Goal: Task Accomplishment & Management: Manage account settings

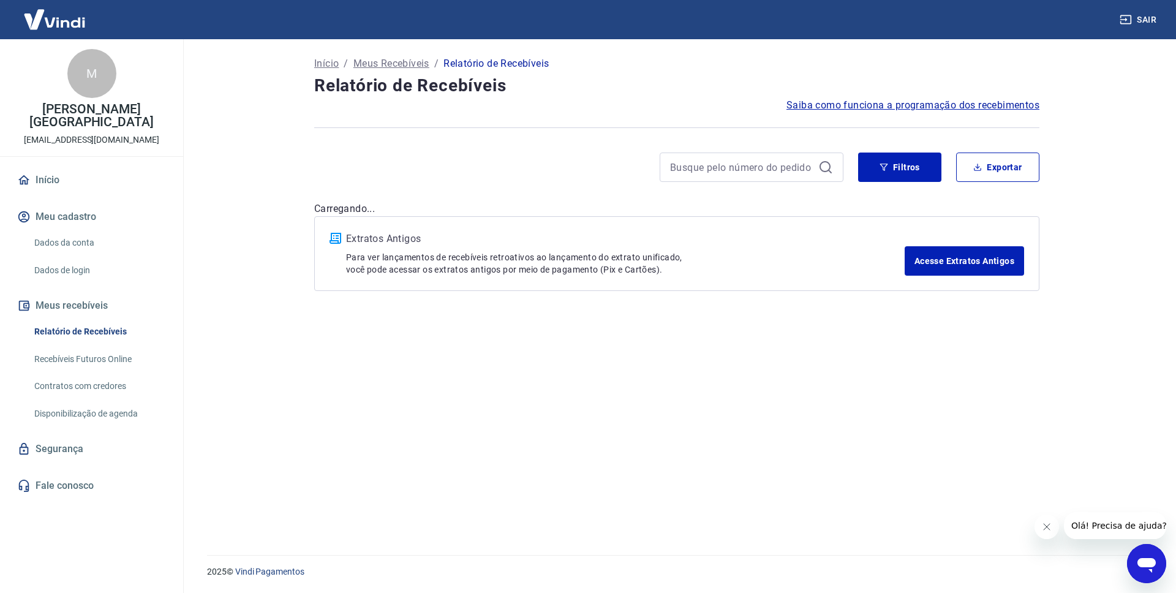
click at [45, 173] on link "Início" at bounding box center [92, 180] width 154 height 27
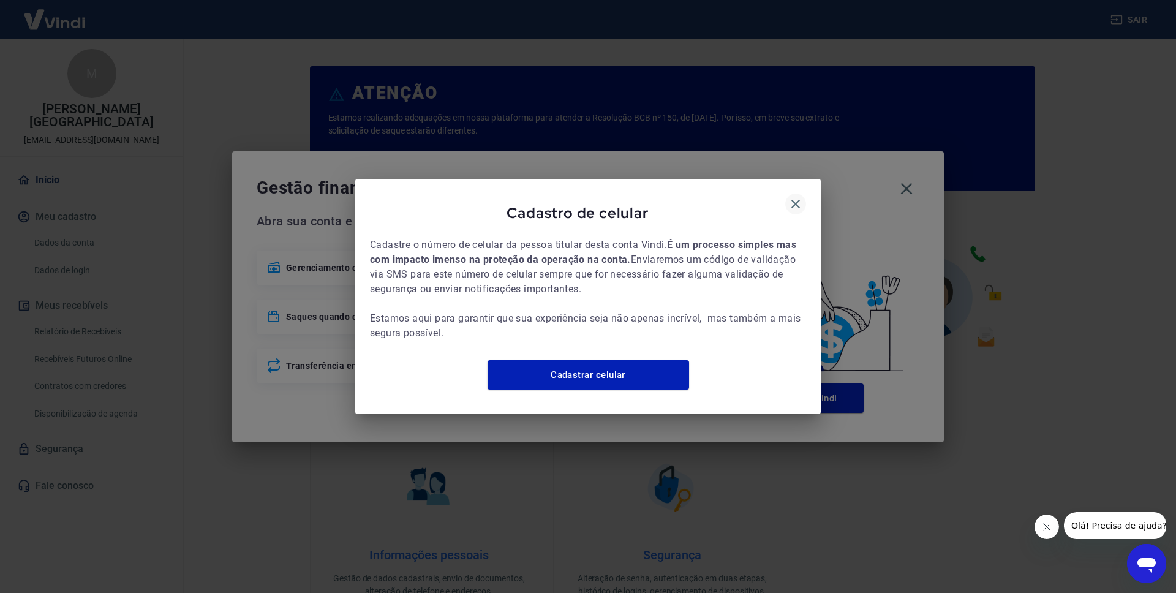
click at [788, 197] on icon "button" at bounding box center [795, 204] width 15 height 15
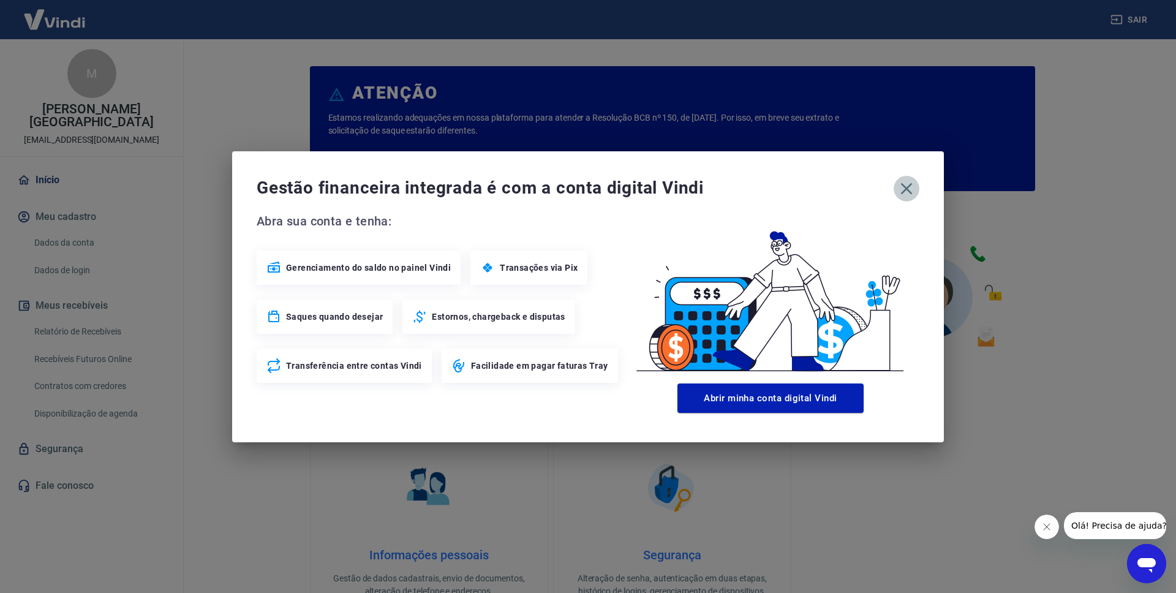
click at [910, 186] on icon "button" at bounding box center [907, 189] width 20 height 20
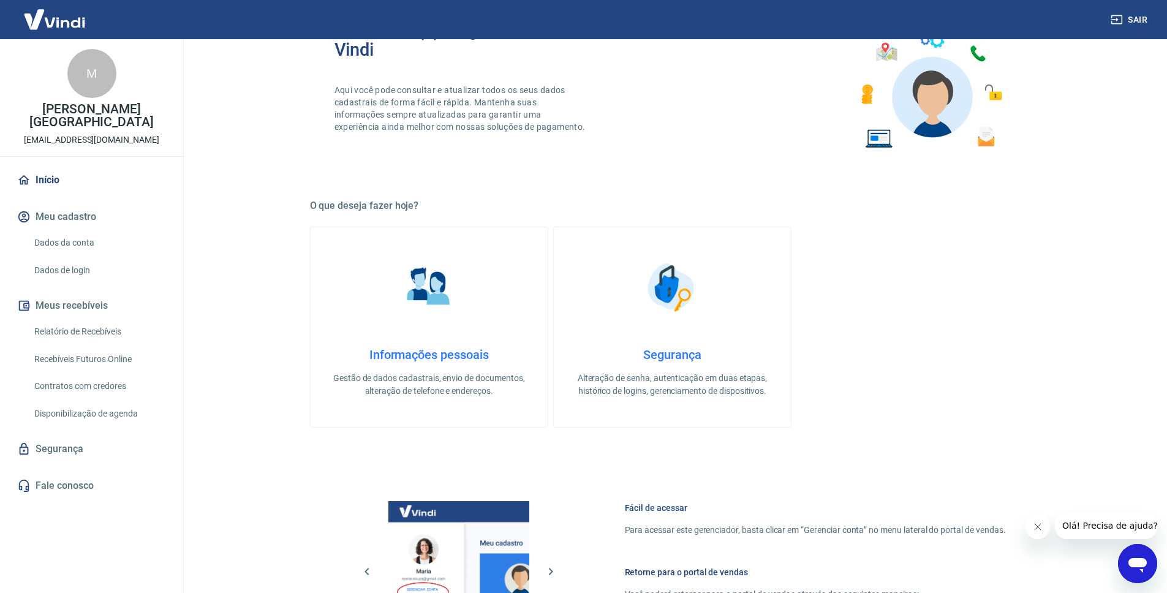
scroll to position [399, 0]
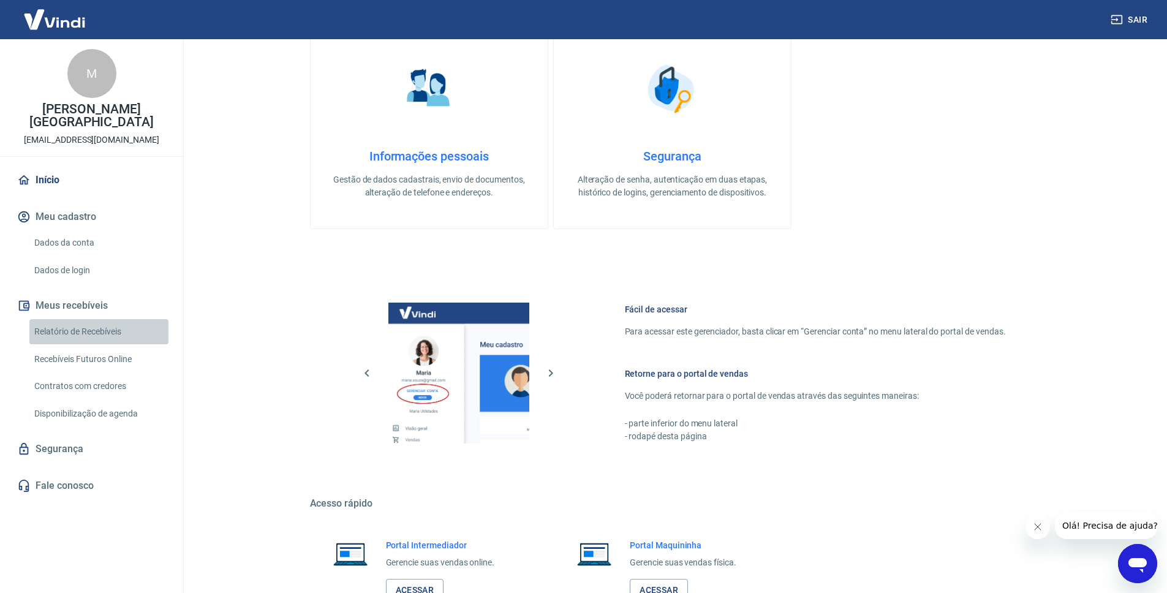
click at [124, 319] on link "Relatório de Recebíveis" at bounding box center [98, 331] width 139 height 25
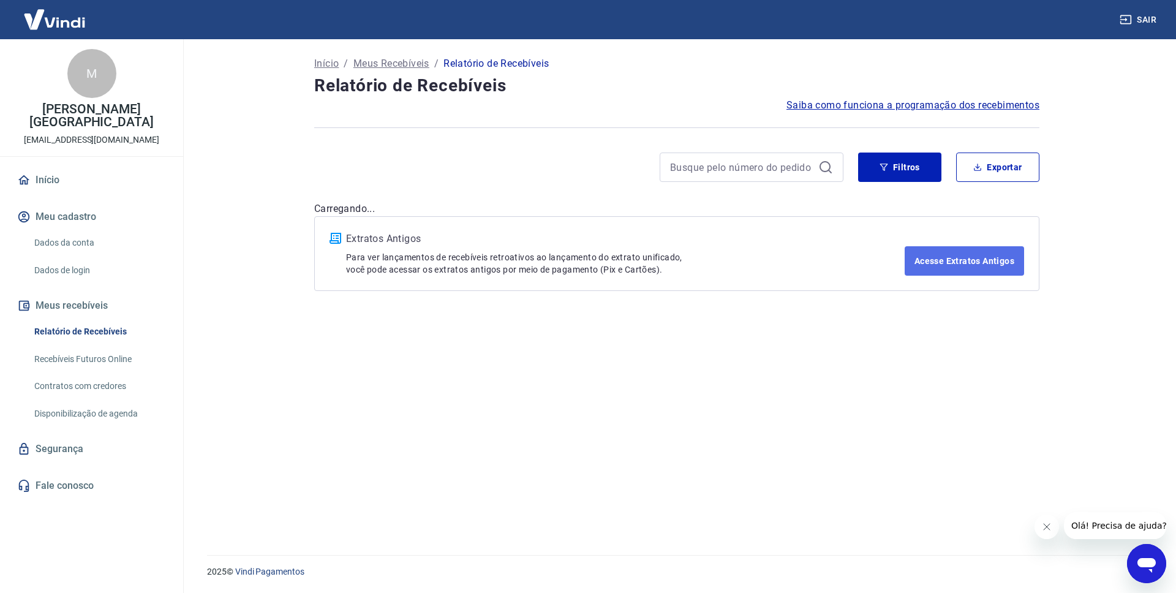
click at [959, 249] on link "Acesse Extratos Antigos" at bounding box center [964, 260] width 119 height 29
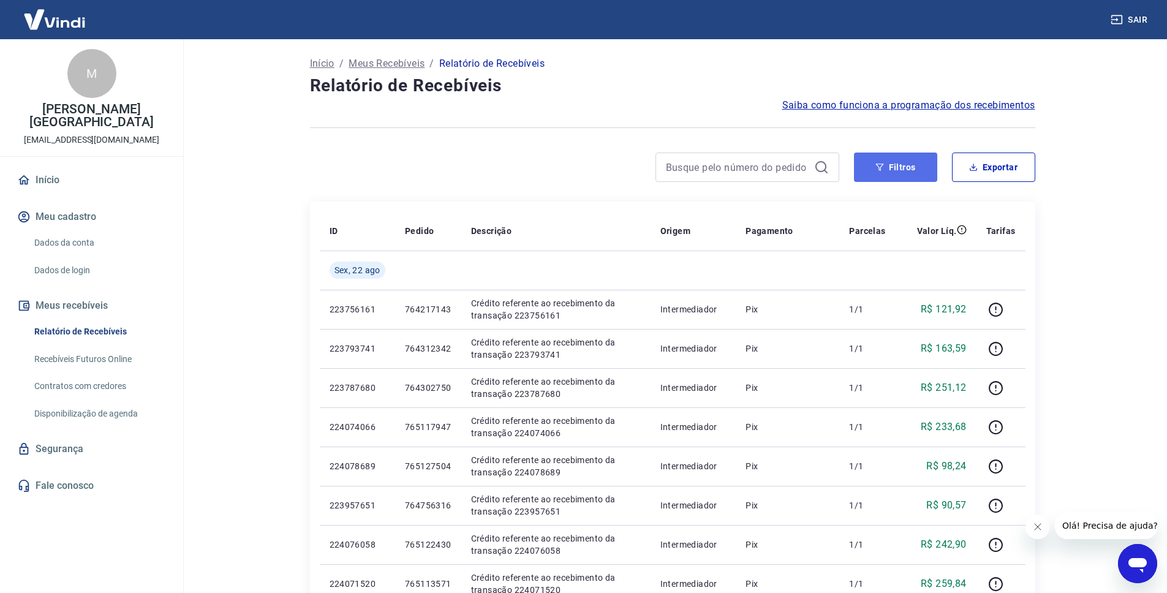
click at [900, 168] on button "Filtros" at bounding box center [895, 167] width 83 height 29
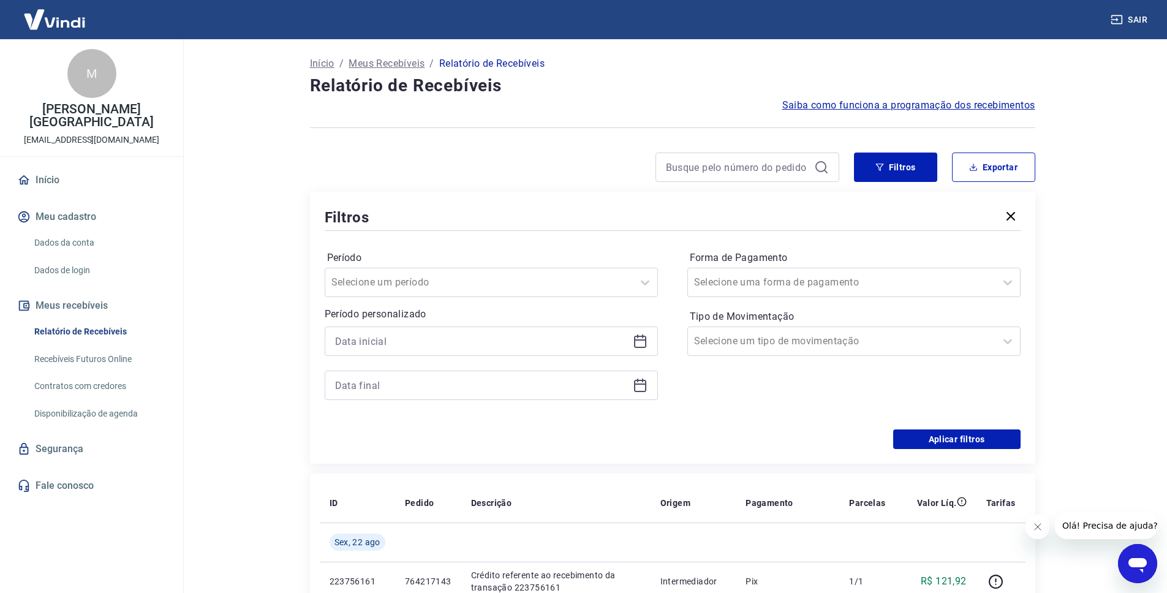
click at [497, 322] on div "Período personalizado" at bounding box center [491, 353] width 333 height 93
click at [546, 334] on input at bounding box center [481, 341] width 293 height 18
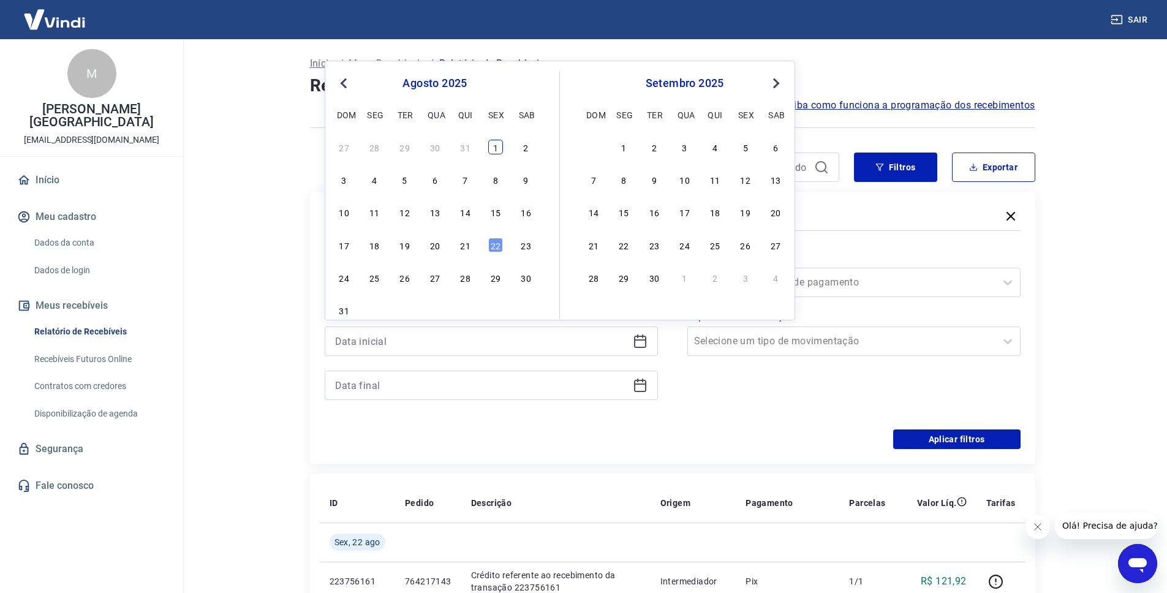
click at [499, 152] on div "1" at bounding box center [495, 147] width 15 height 15
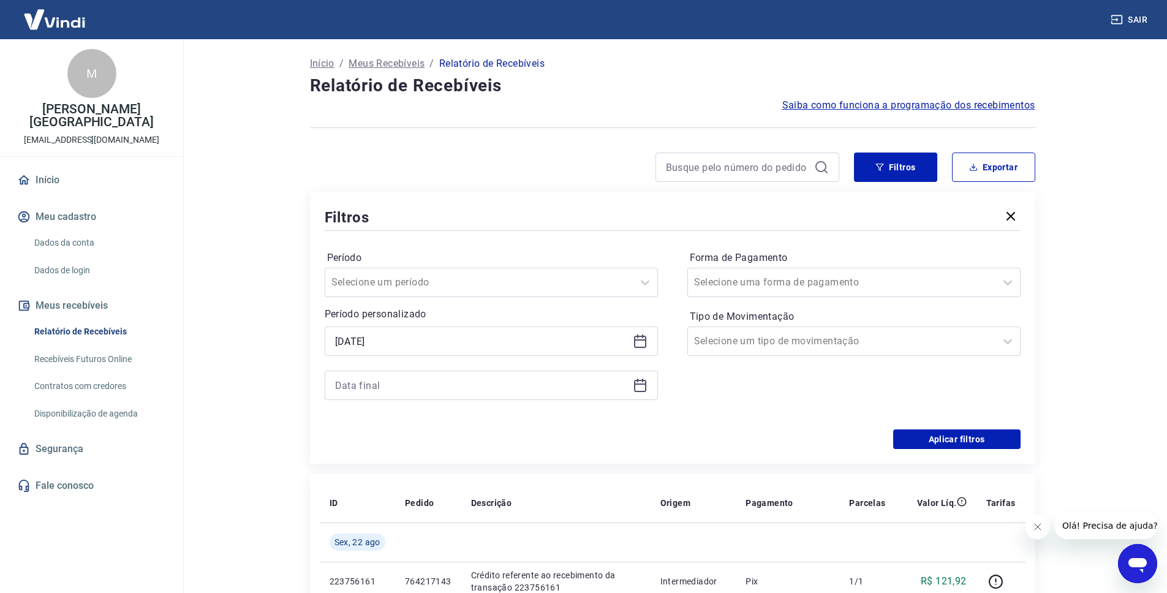
type input "[DATE]"
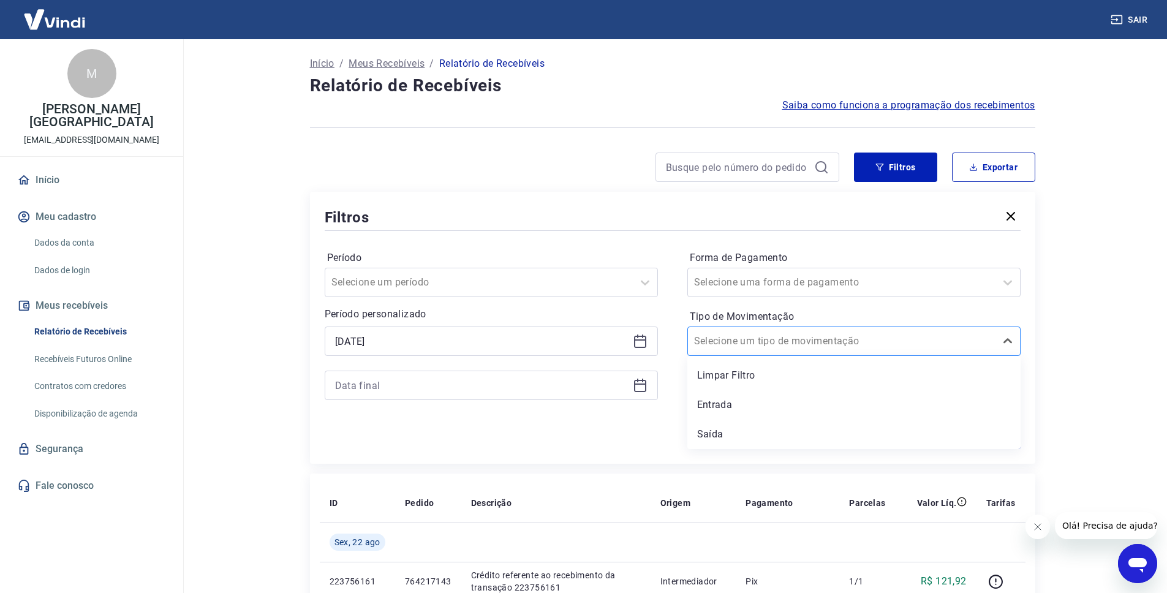
click at [820, 326] on div "Selecione um tipo de movimentação" at bounding box center [853, 340] width 333 height 29
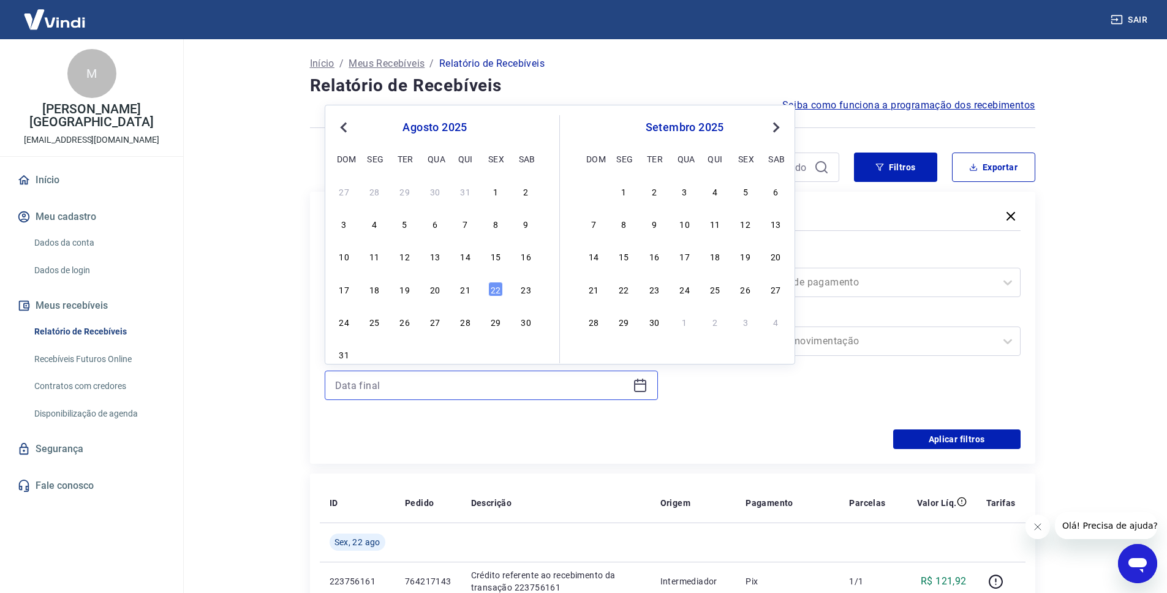
click at [619, 382] on input at bounding box center [481, 385] width 293 height 18
click at [463, 287] on div "21" at bounding box center [465, 289] width 15 height 15
type input "[DATE]"
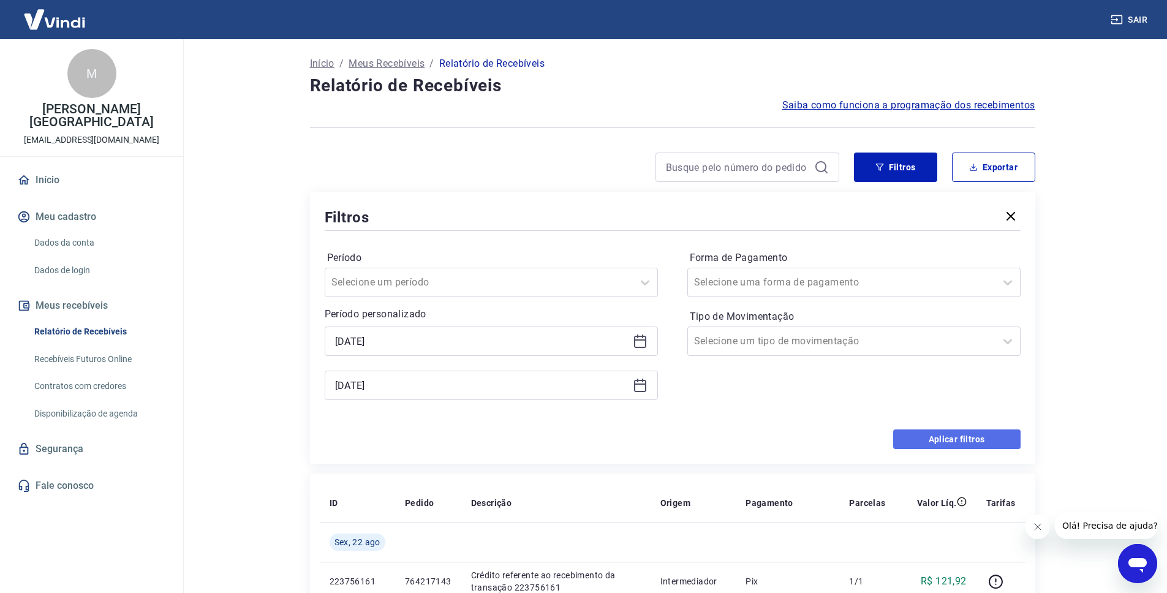
click at [982, 440] on button "Aplicar filtros" at bounding box center [956, 439] width 127 height 20
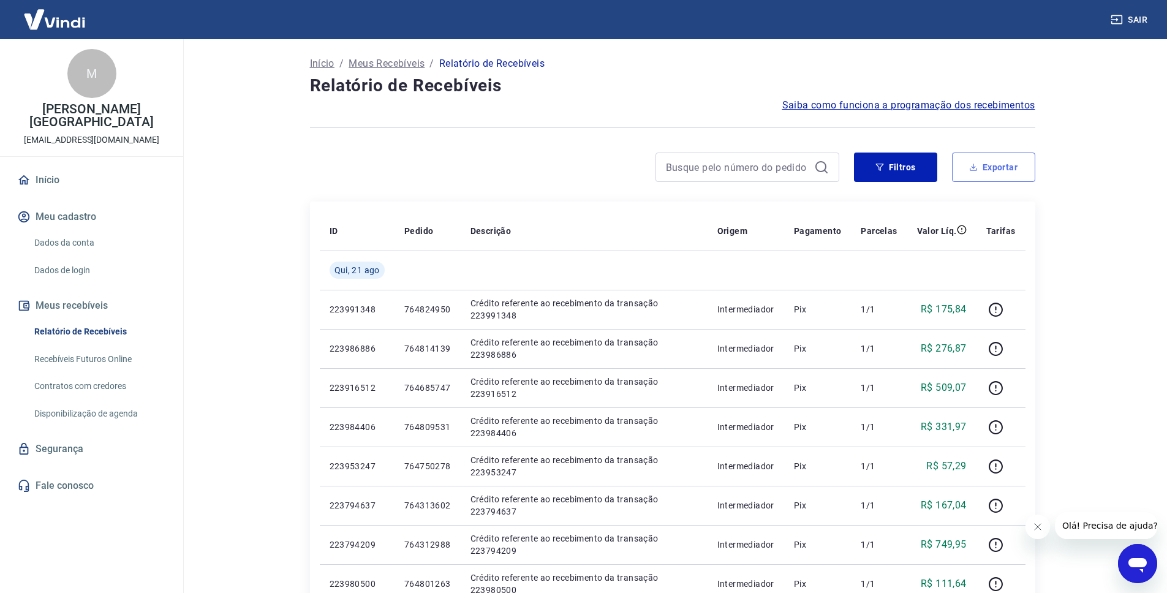
click at [1021, 165] on button "Exportar" at bounding box center [993, 167] width 83 height 29
type input "[DATE]"
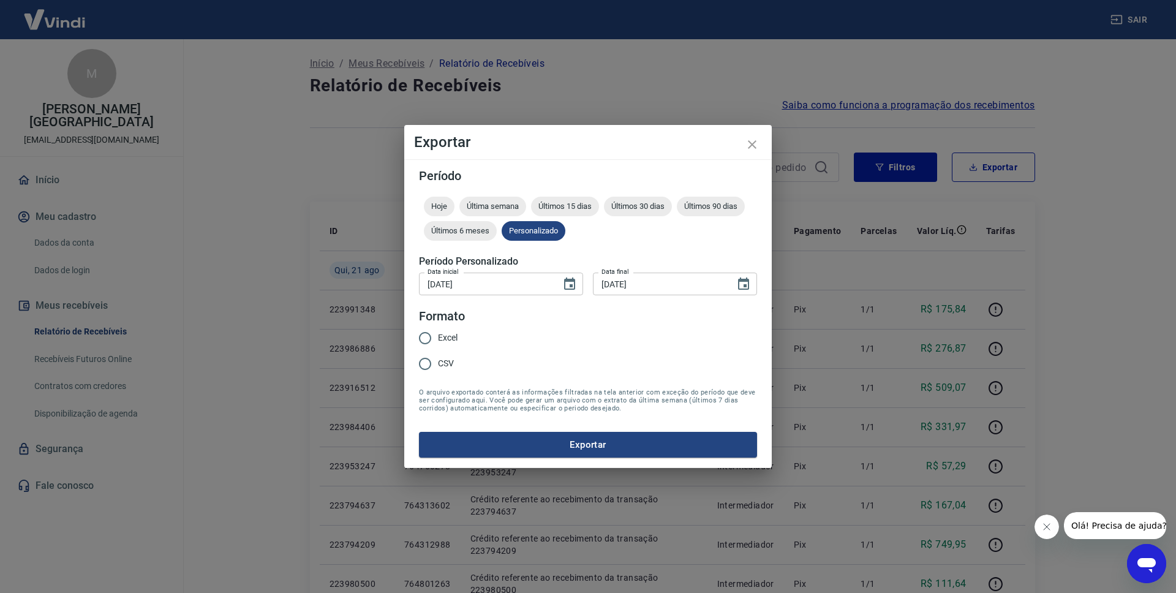
click at [454, 331] on span "Excel" at bounding box center [448, 337] width 20 height 13
click at [438, 331] on input "Excel" at bounding box center [425, 338] width 26 height 26
radio input "true"
click at [568, 459] on div "Período Hoje Última semana Últimos 15 dias Últimos 30 dias Últimos 90 dias Últi…" at bounding box center [588, 313] width 368 height 309
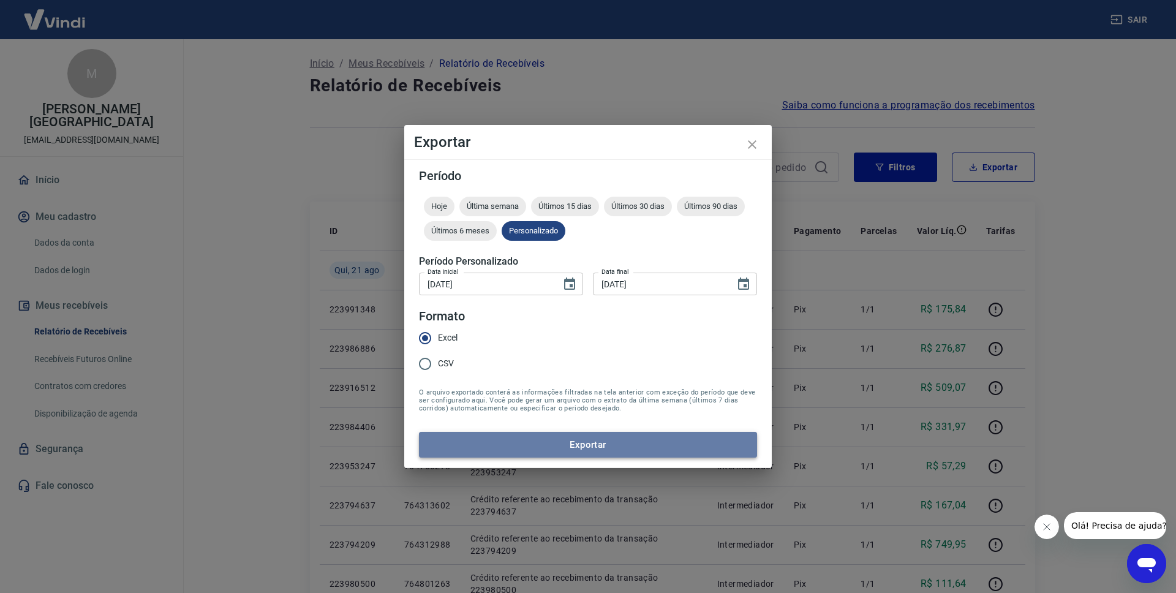
click at [577, 442] on button "Exportar" at bounding box center [588, 445] width 338 height 26
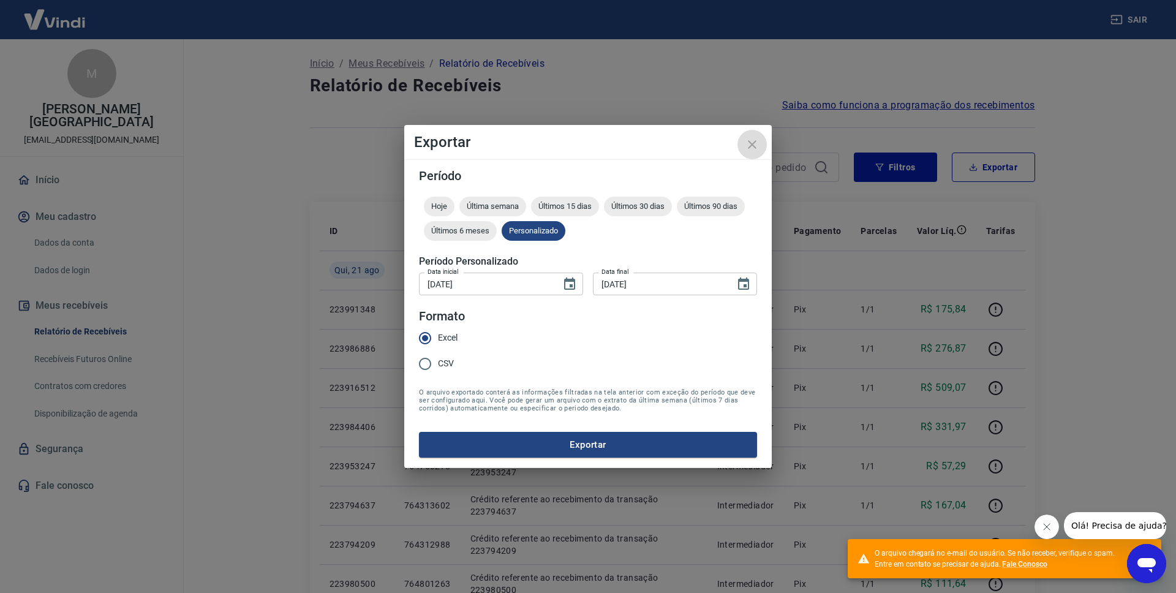
click at [752, 145] on icon "close" at bounding box center [752, 144] width 9 height 9
